Goal: Information Seeking & Learning: Learn about a topic

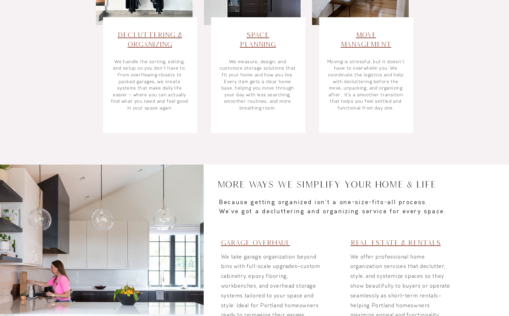
scroll to position [302, 0]
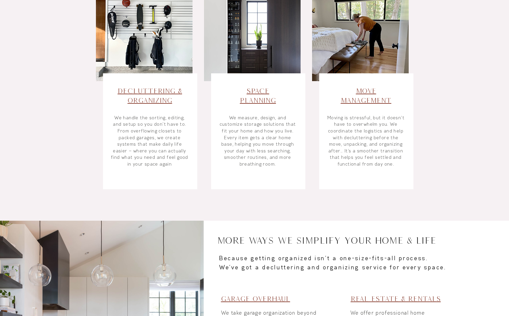
click at [257, 90] on link "Space Planning" at bounding box center [258, 95] width 36 height 17
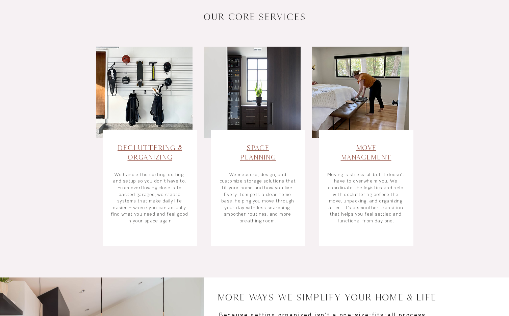
scroll to position [129, 0]
